Goal: Task Accomplishment & Management: Manage account settings

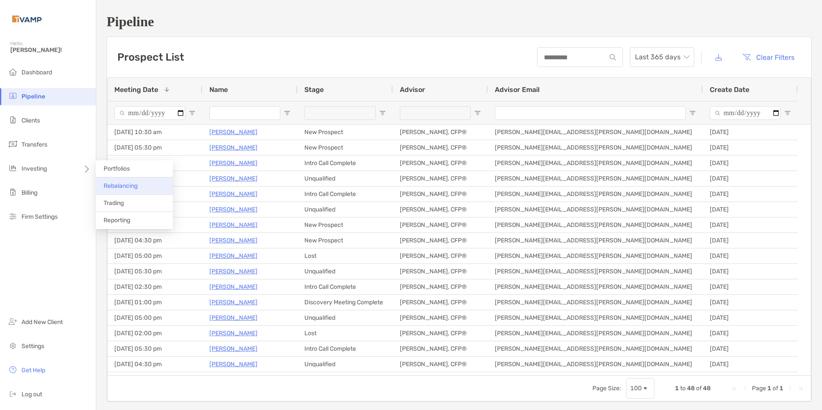
click at [122, 190] on li "Rebalancing" at bounding box center [134, 185] width 77 height 17
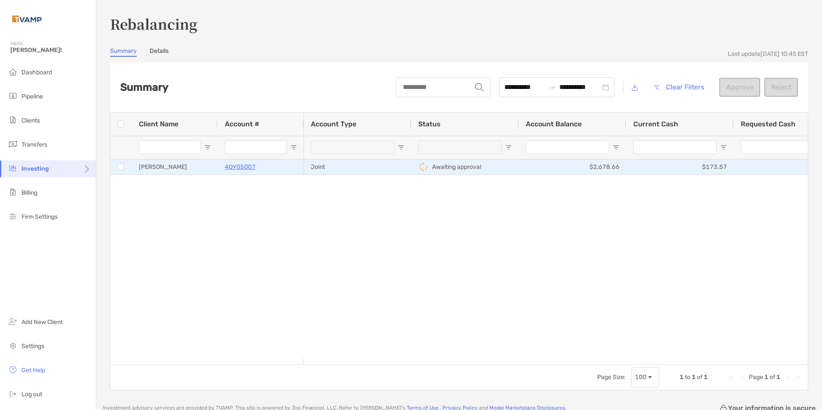
click at [124, 167] on div at bounding box center [120, 166] width 7 height 7
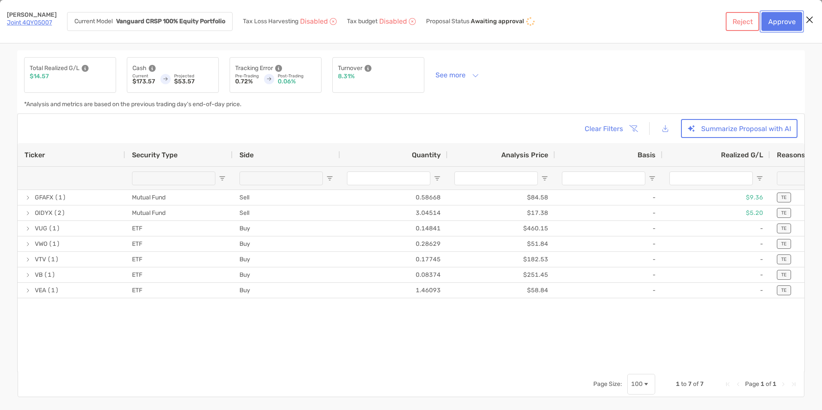
click at [791, 21] on button "Approve" at bounding box center [781, 21] width 41 height 19
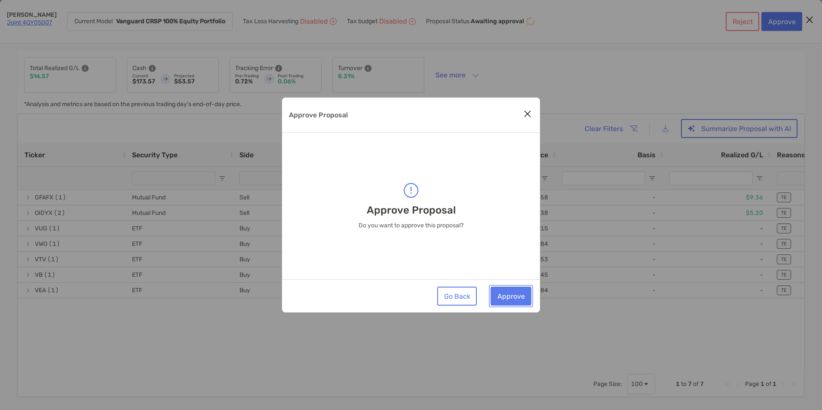
click at [518, 298] on button "Approve" at bounding box center [510, 296] width 41 height 19
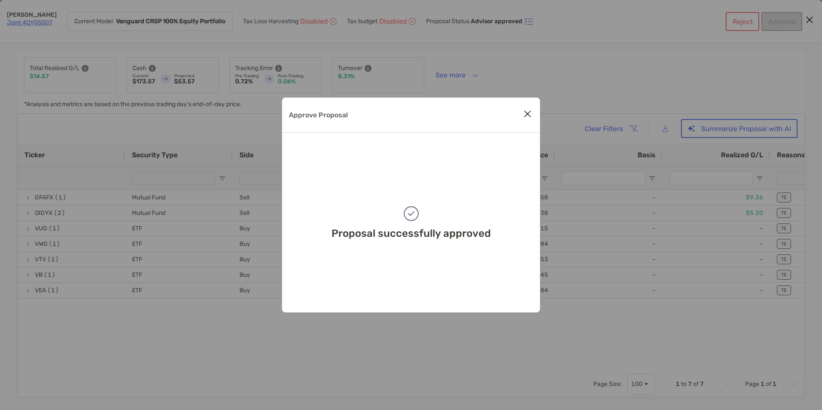
click at [527, 113] on icon "Close modal" at bounding box center [527, 114] width 8 height 10
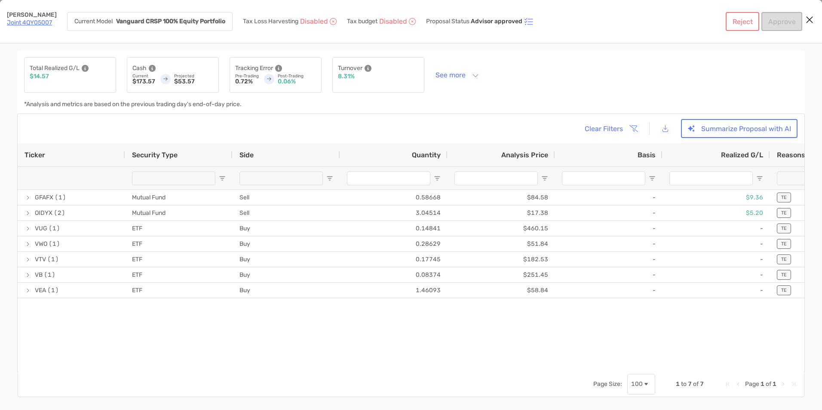
click at [16, 23] on link "Joint 4QY05007" at bounding box center [29, 22] width 45 height 7
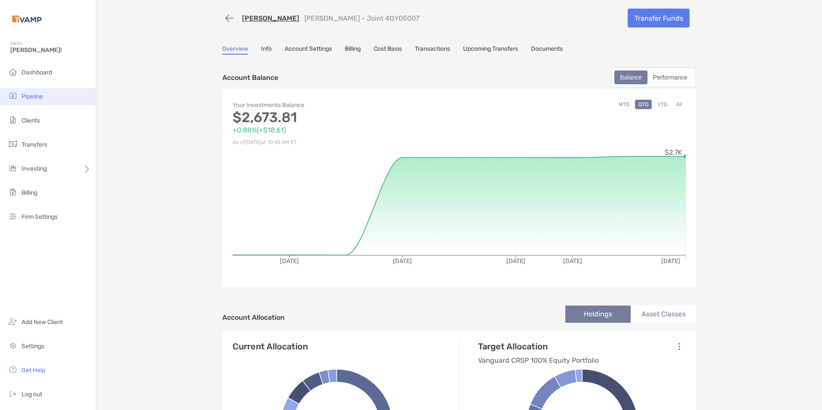
click at [27, 101] on li "Pipeline" at bounding box center [48, 96] width 96 height 17
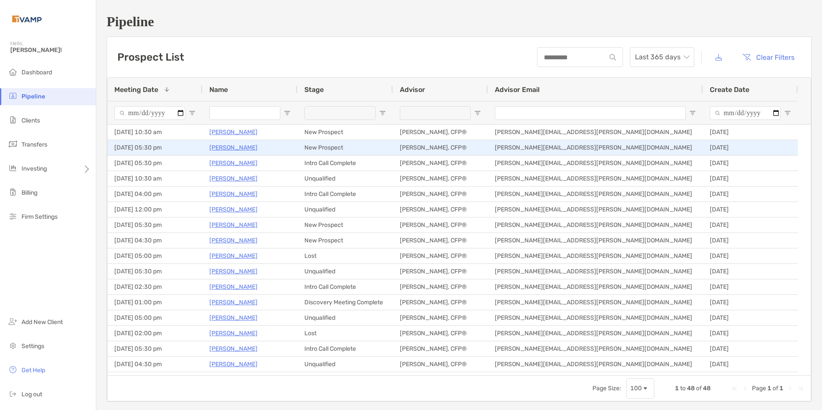
click at [235, 144] on p "Janelle Maddock" at bounding box center [233, 147] width 48 height 11
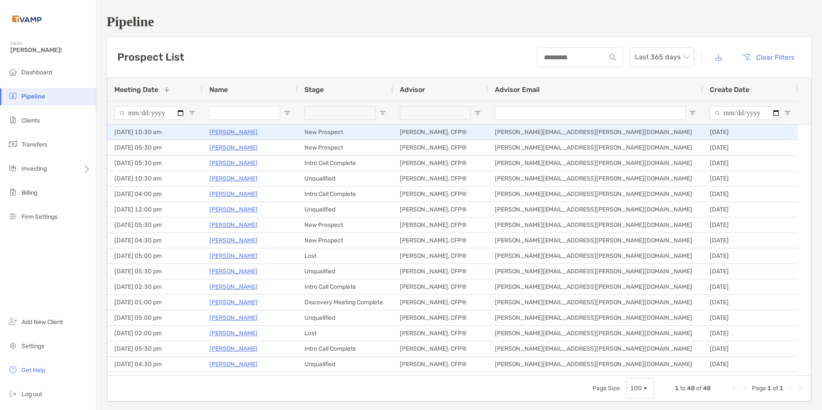
click at [231, 131] on p "[PERSON_NAME]" at bounding box center [233, 132] width 48 height 11
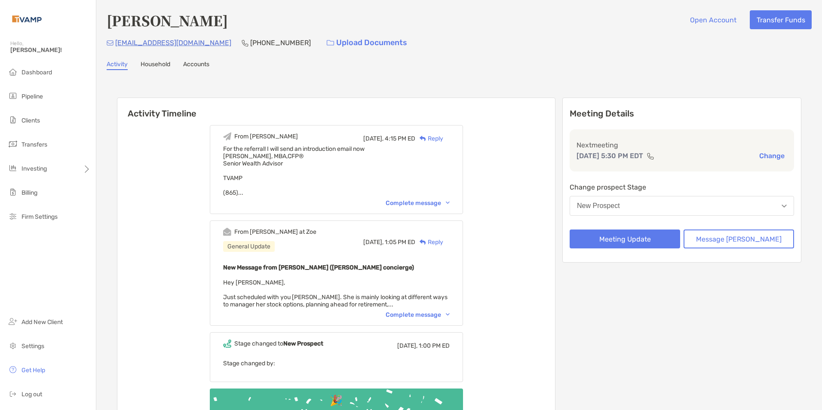
click at [449, 318] on div "Complete message" at bounding box center [417, 314] width 64 height 7
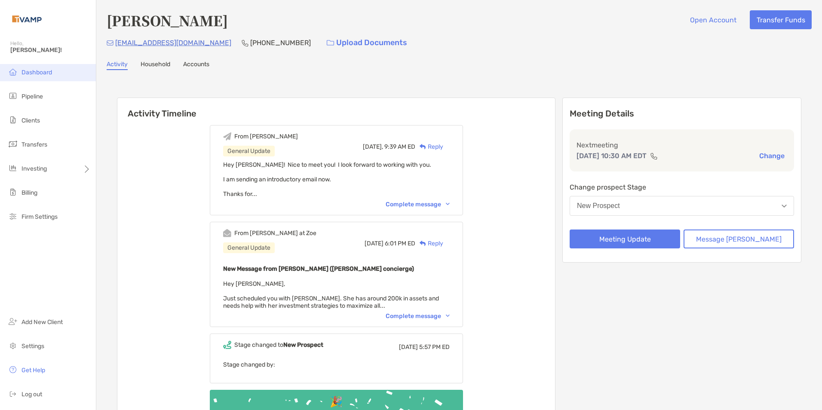
click at [49, 72] on span "Dashboard" at bounding box center [36, 72] width 31 height 7
